Goal: Connect with others: Establish contact or relationships with other users

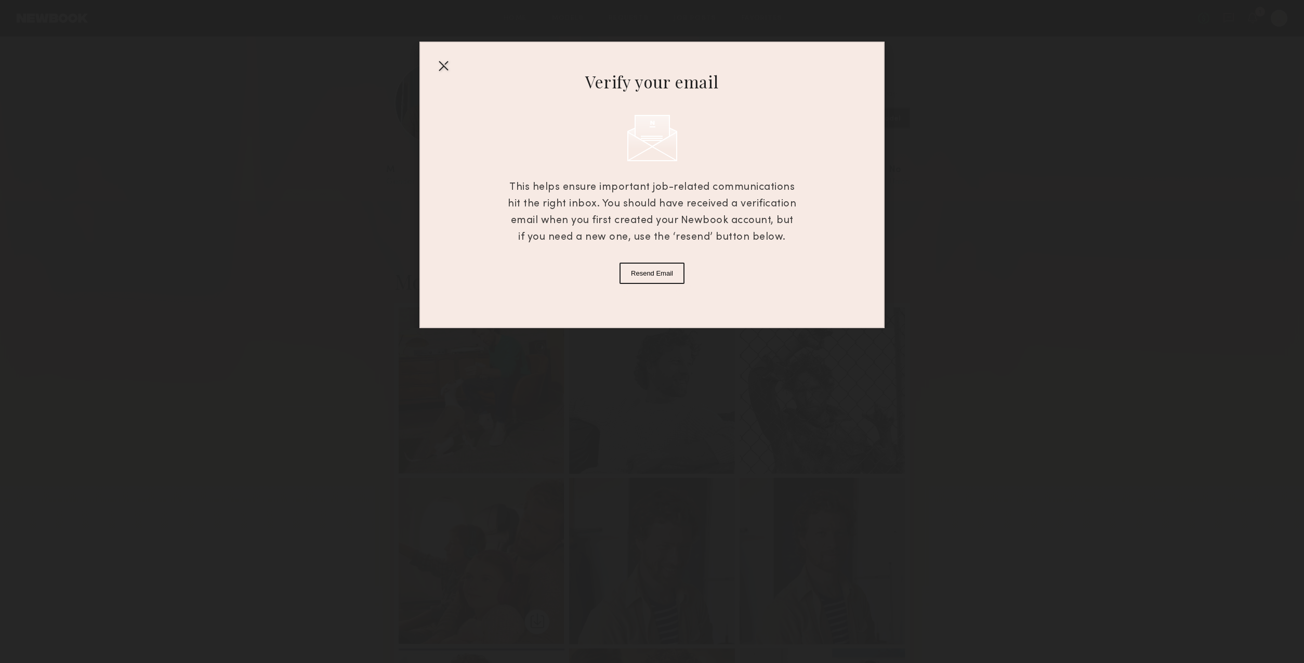
click at [443, 67] on div at bounding box center [443, 65] width 17 height 17
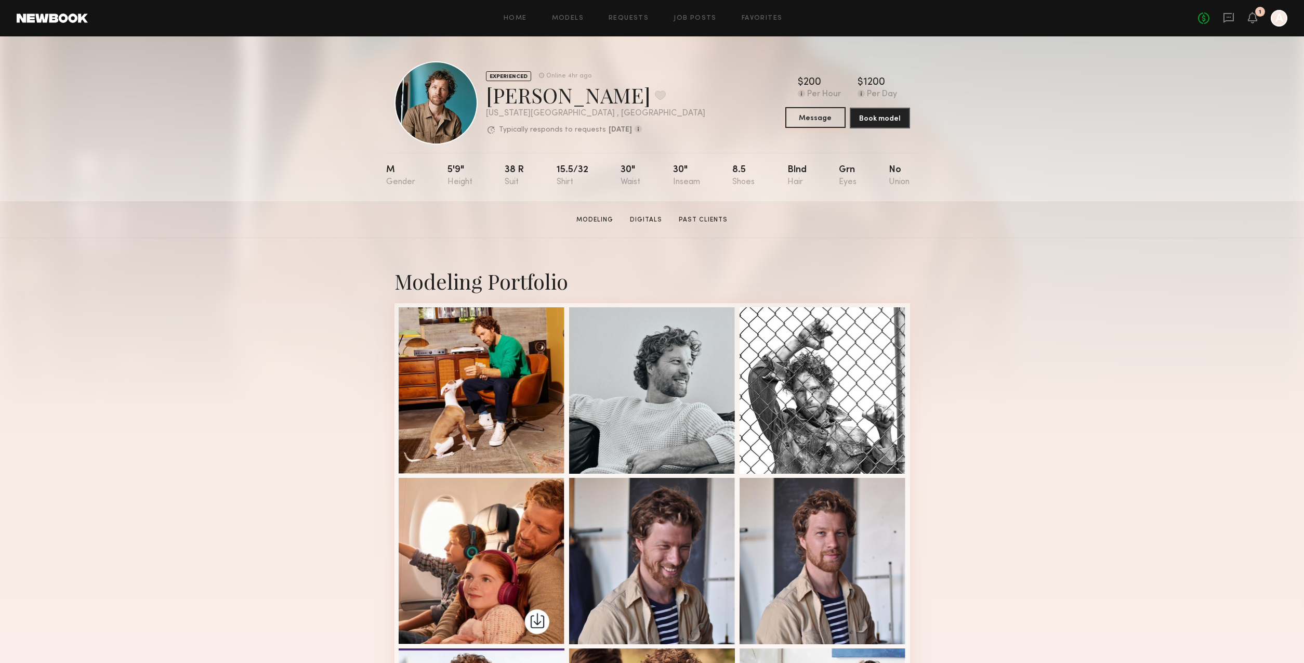
click at [830, 124] on button "Message" at bounding box center [815, 117] width 60 height 21
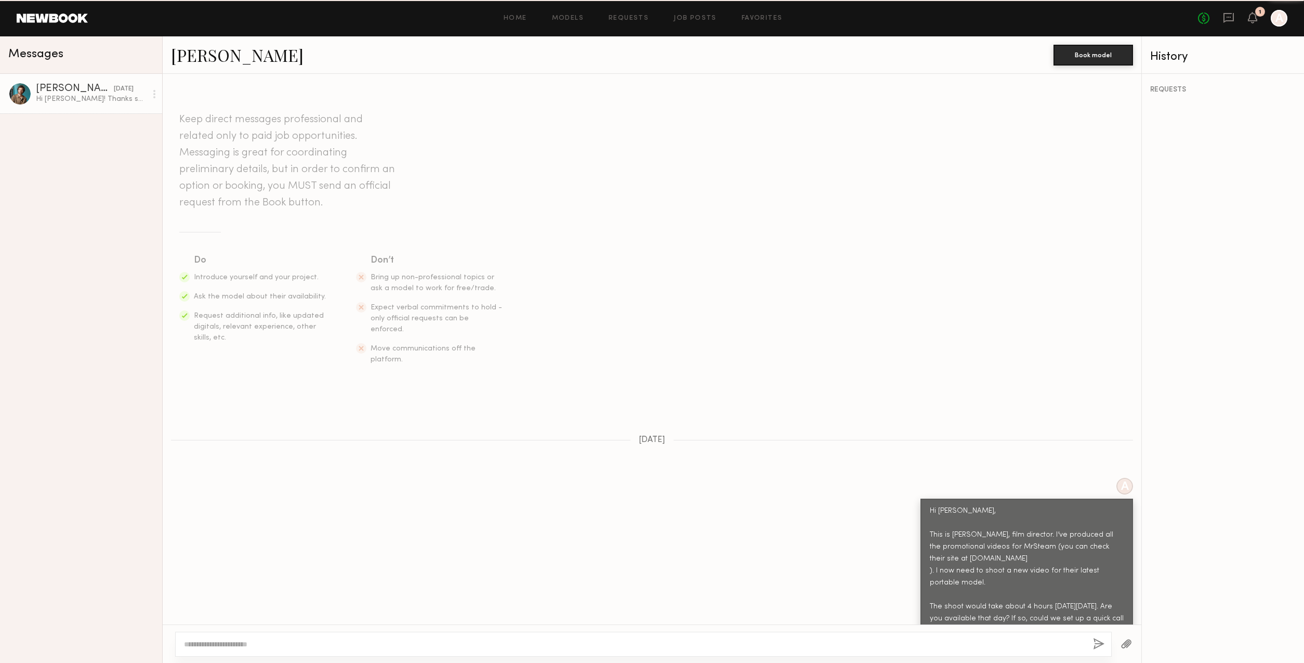
scroll to position [194, 0]
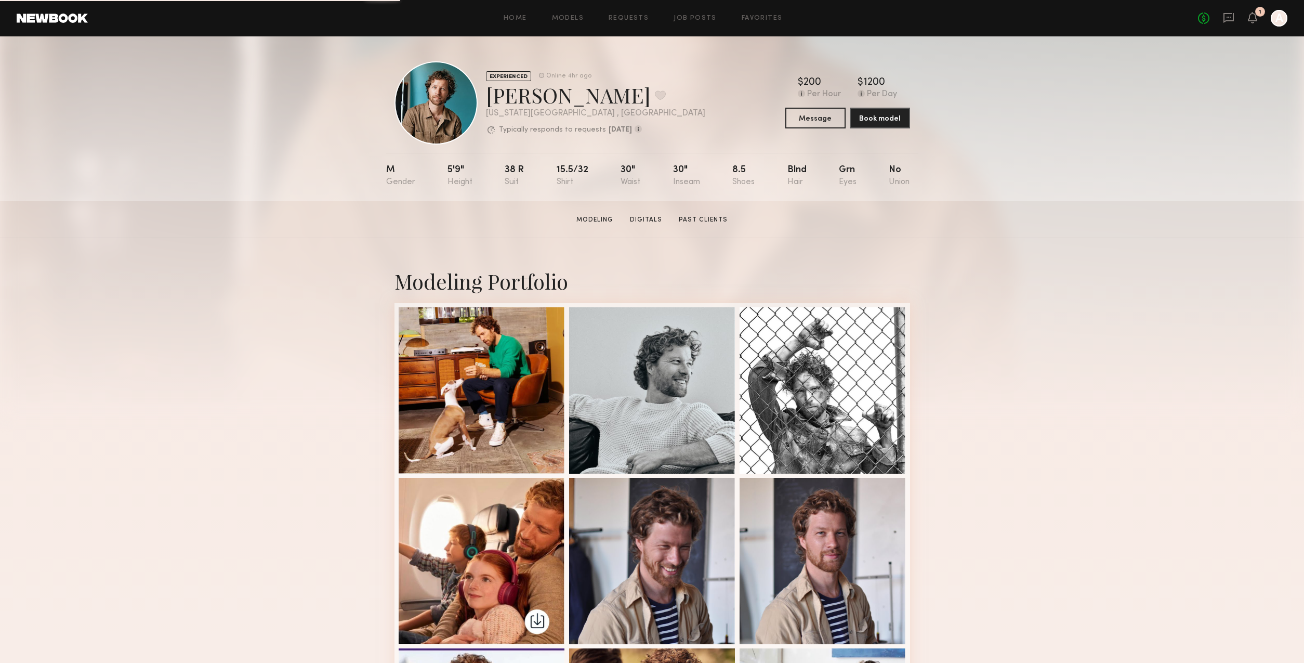
click at [546, 101] on div "[PERSON_NAME] Favorite" at bounding box center [595, 95] width 219 height 28
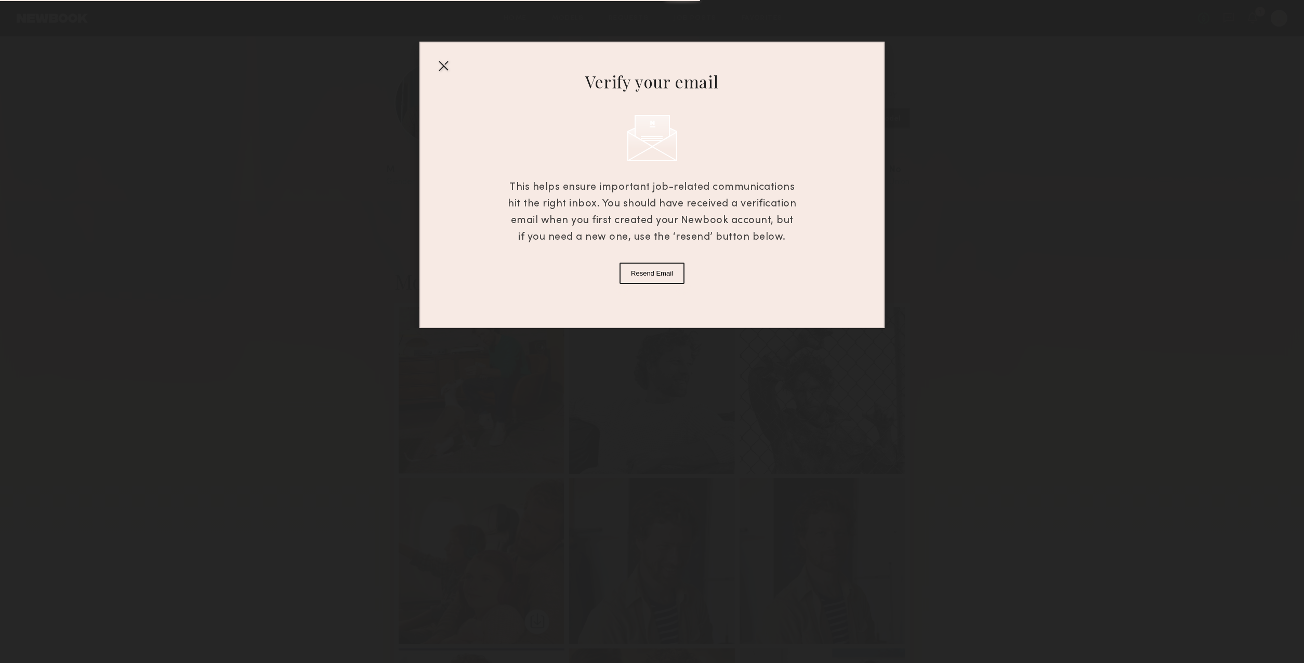
click at [443, 68] on div at bounding box center [443, 65] width 17 height 17
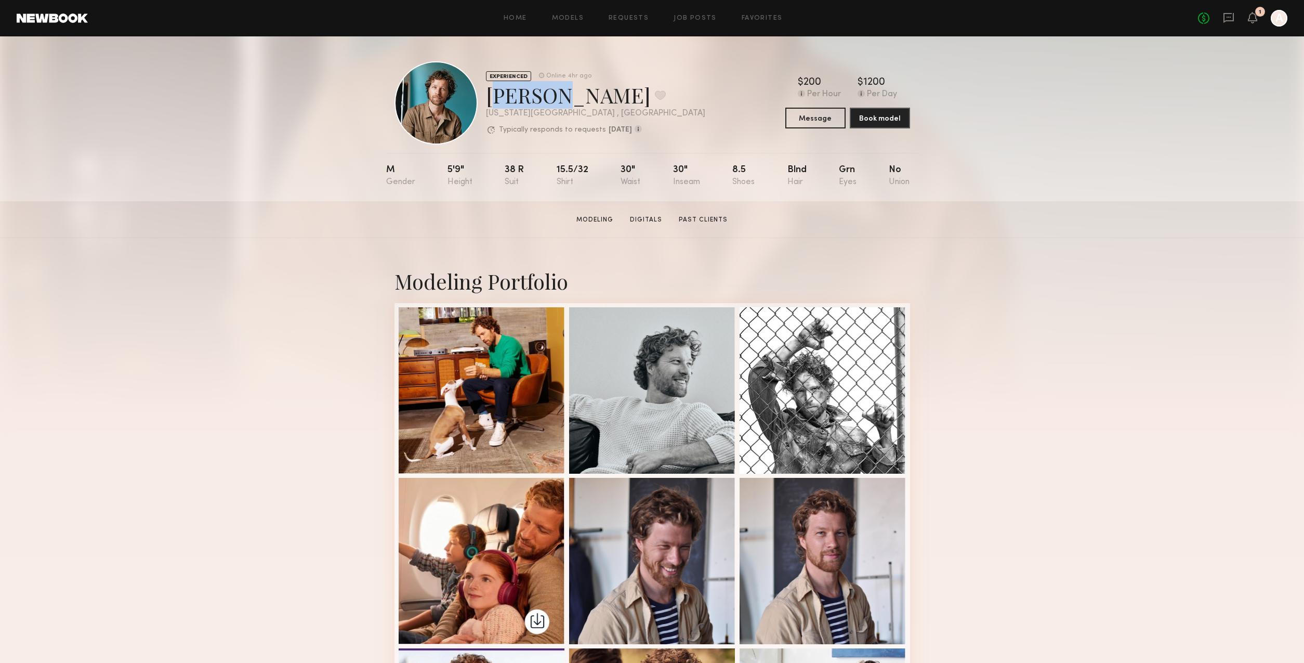
drag, startPoint x: 544, startPoint y: 99, endPoint x: 489, endPoint y: 97, distance: 54.6
click at [489, 97] on div "[PERSON_NAME] Favorite" at bounding box center [595, 95] width 219 height 28
copy div "[PERSON_NAME]"
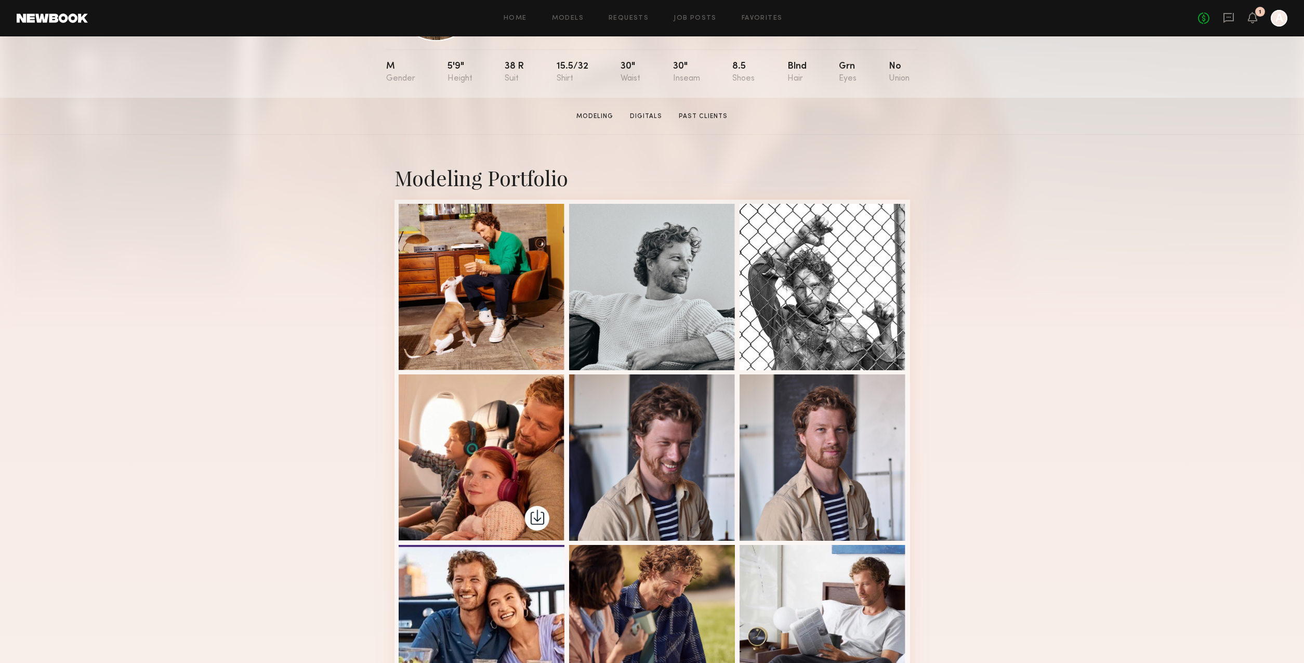
scroll to position [121, 0]
